Goal: Navigation & Orientation: Find specific page/section

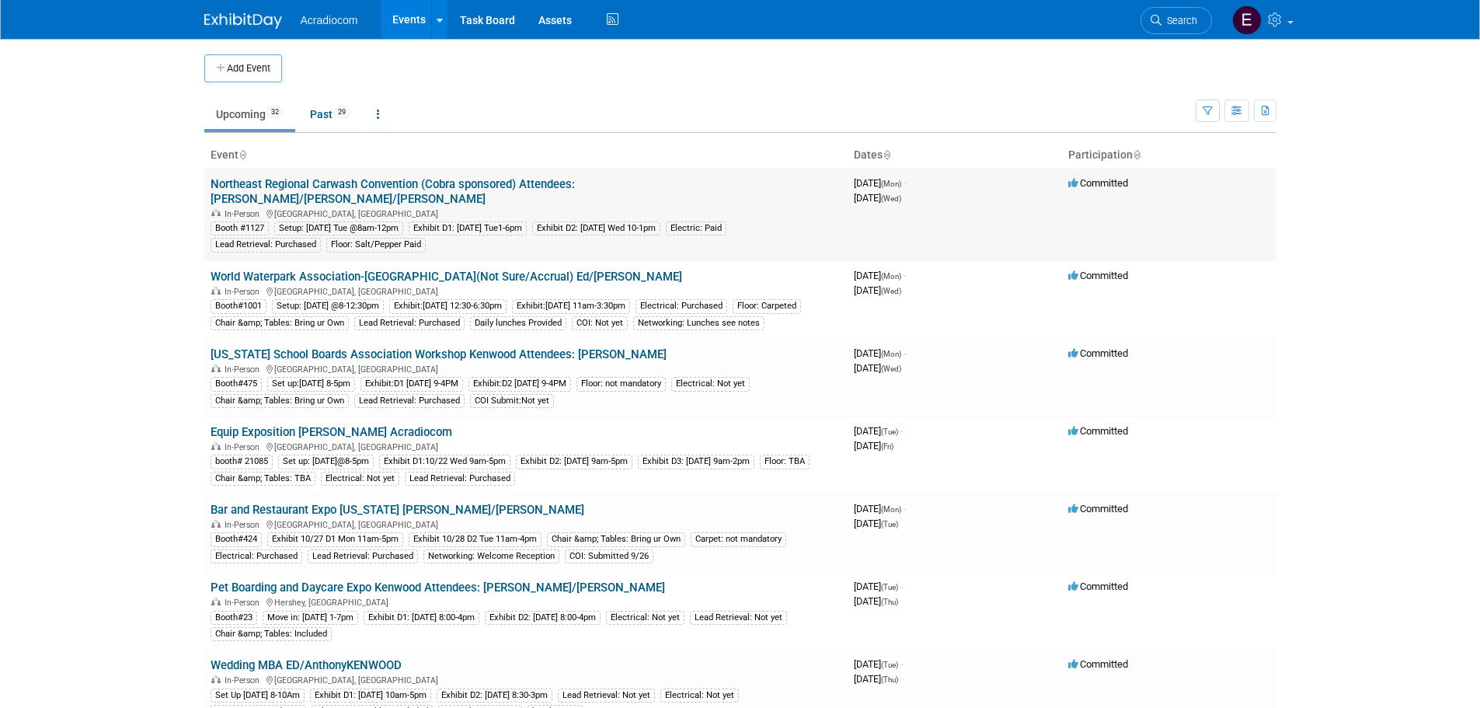
click at [289, 177] on link "Northeast Regional Carwash Convention (Cobra sponsored) Attendees: [PERSON_NAME…" at bounding box center [393, 191] width 364 height 29
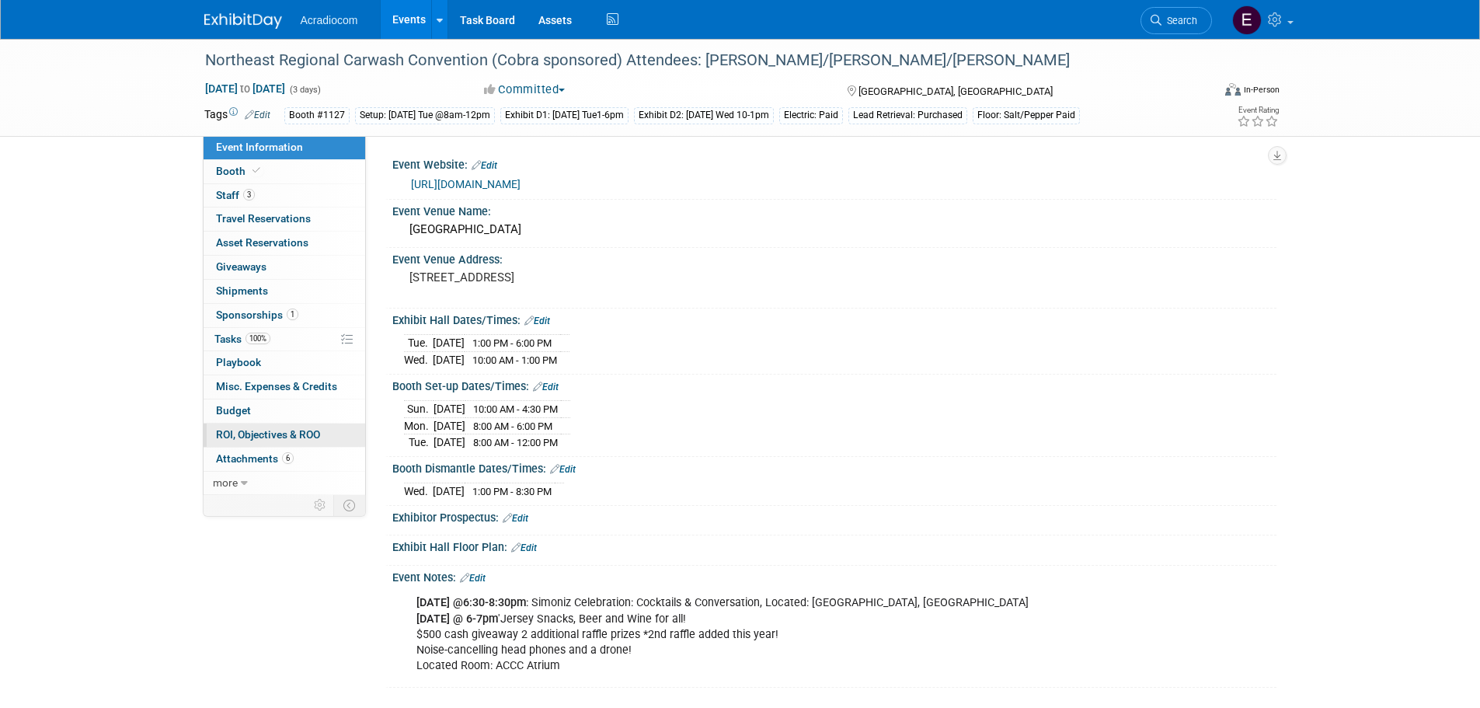
click at [300, 445] on link "0 ROI, Objectives & ROO 0" at bounding box center [285, 434] width 162 height 23
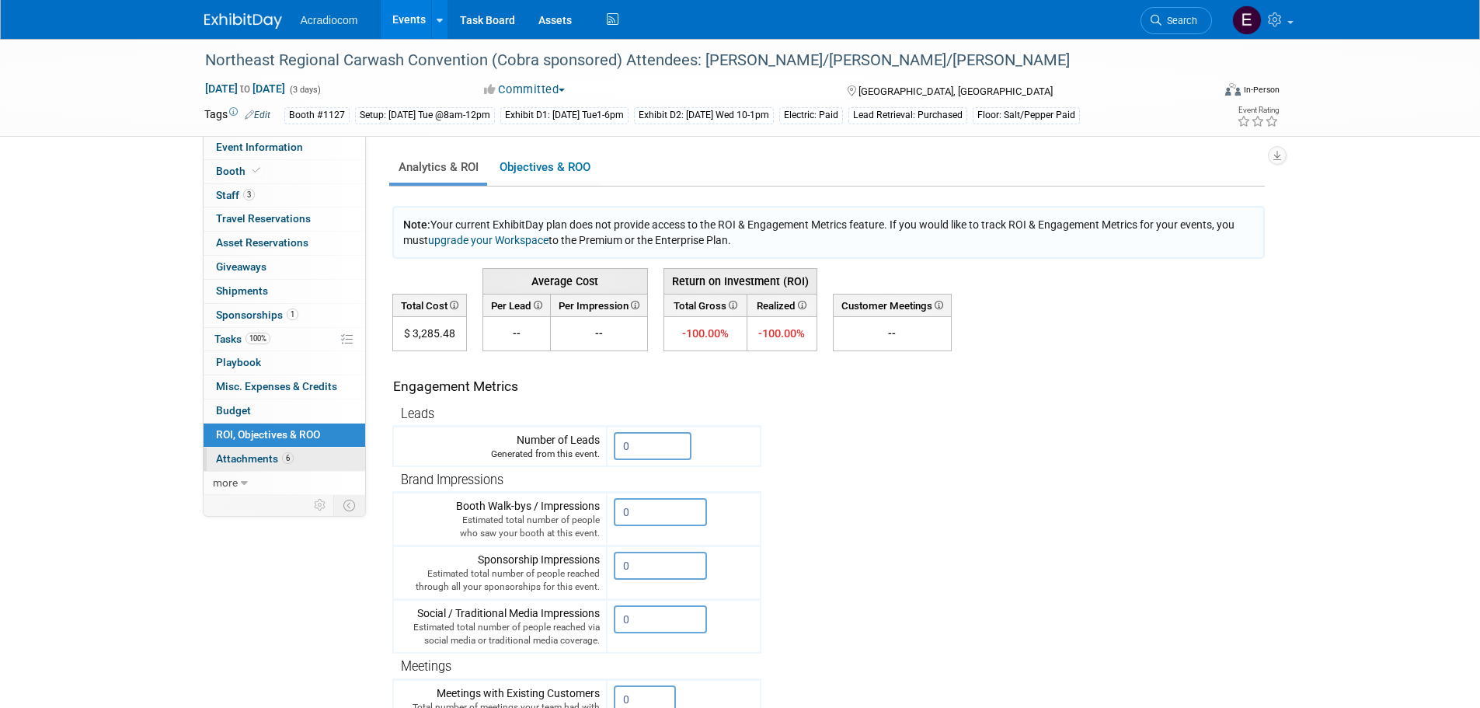
click at [297, 457] on link "6 Attachments 6" at bounding box center [285, 458] width 162 height 23
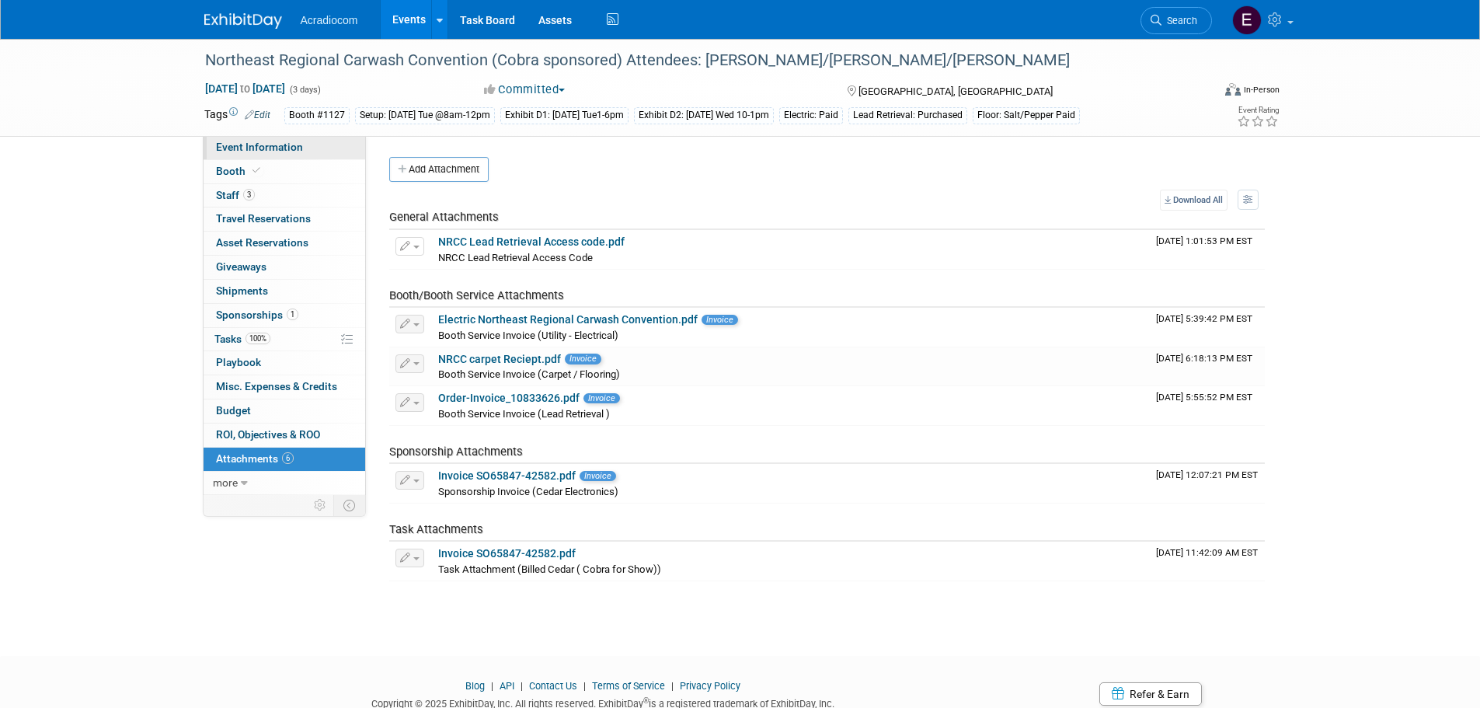
click at [276, 150] on span "Event Information" at bounding box center [259, 147] width 87 height 12
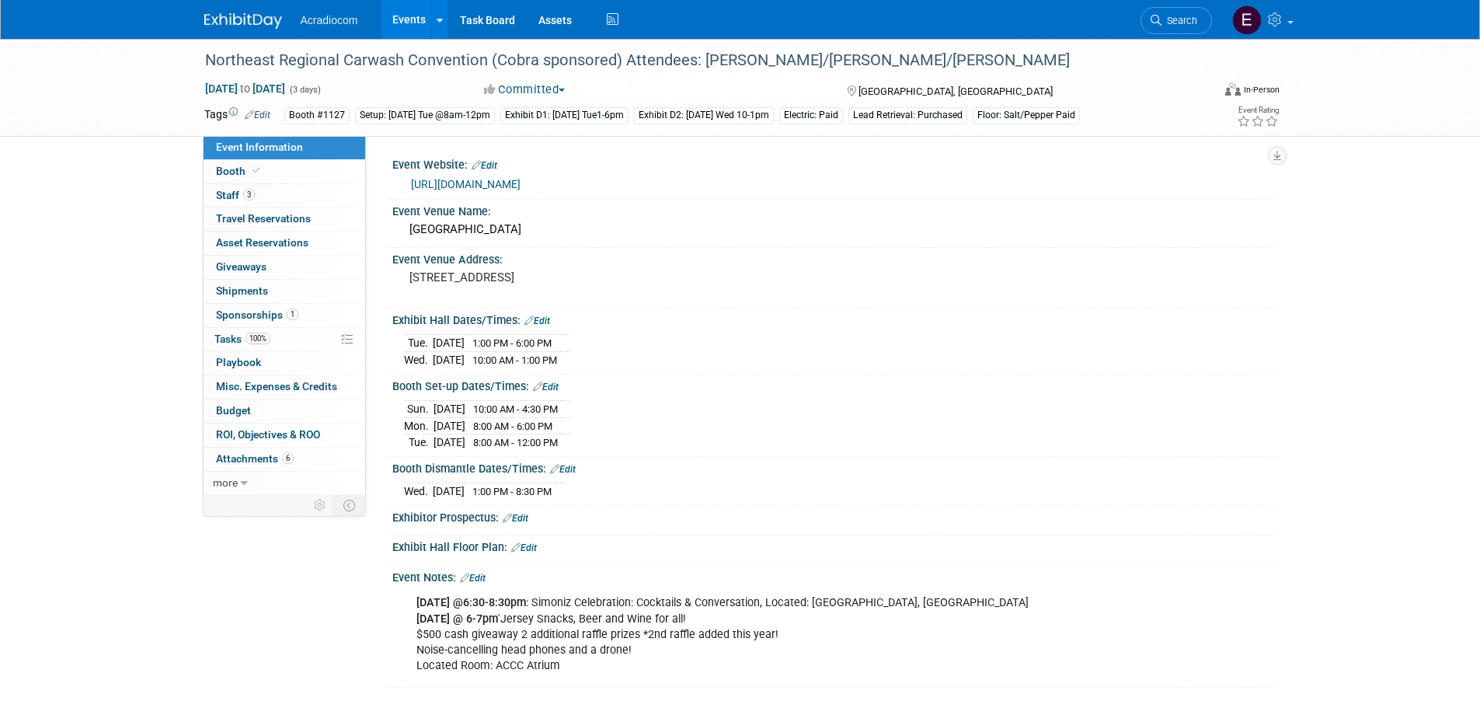
click at [432, 182] on link "[URL][DOMAIN_NAME]" at bounding box center [466, 184] width 110 height 12
